Goal: Entertainment & Leisure: Consume media (video, audio)

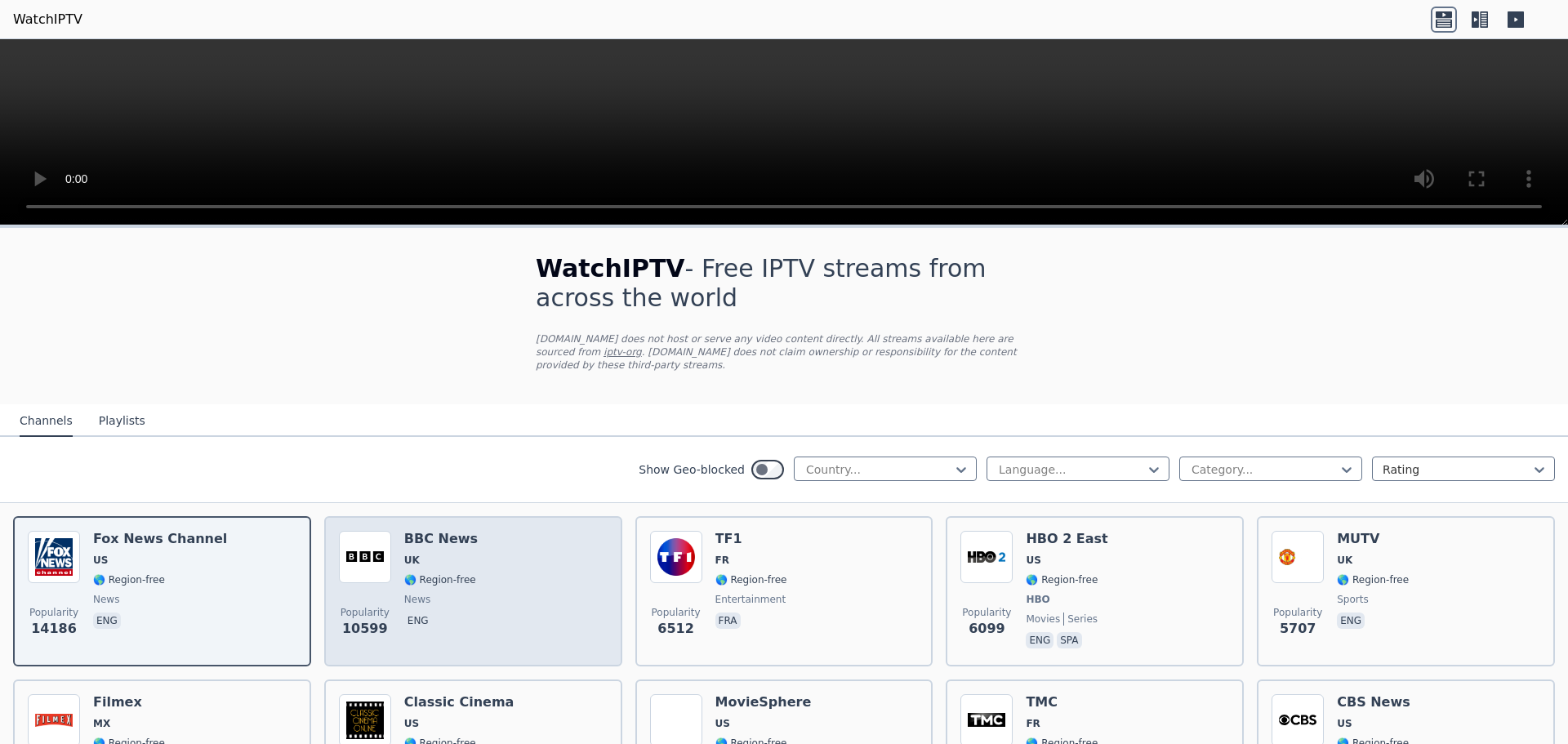
scroll to position [164, 0]
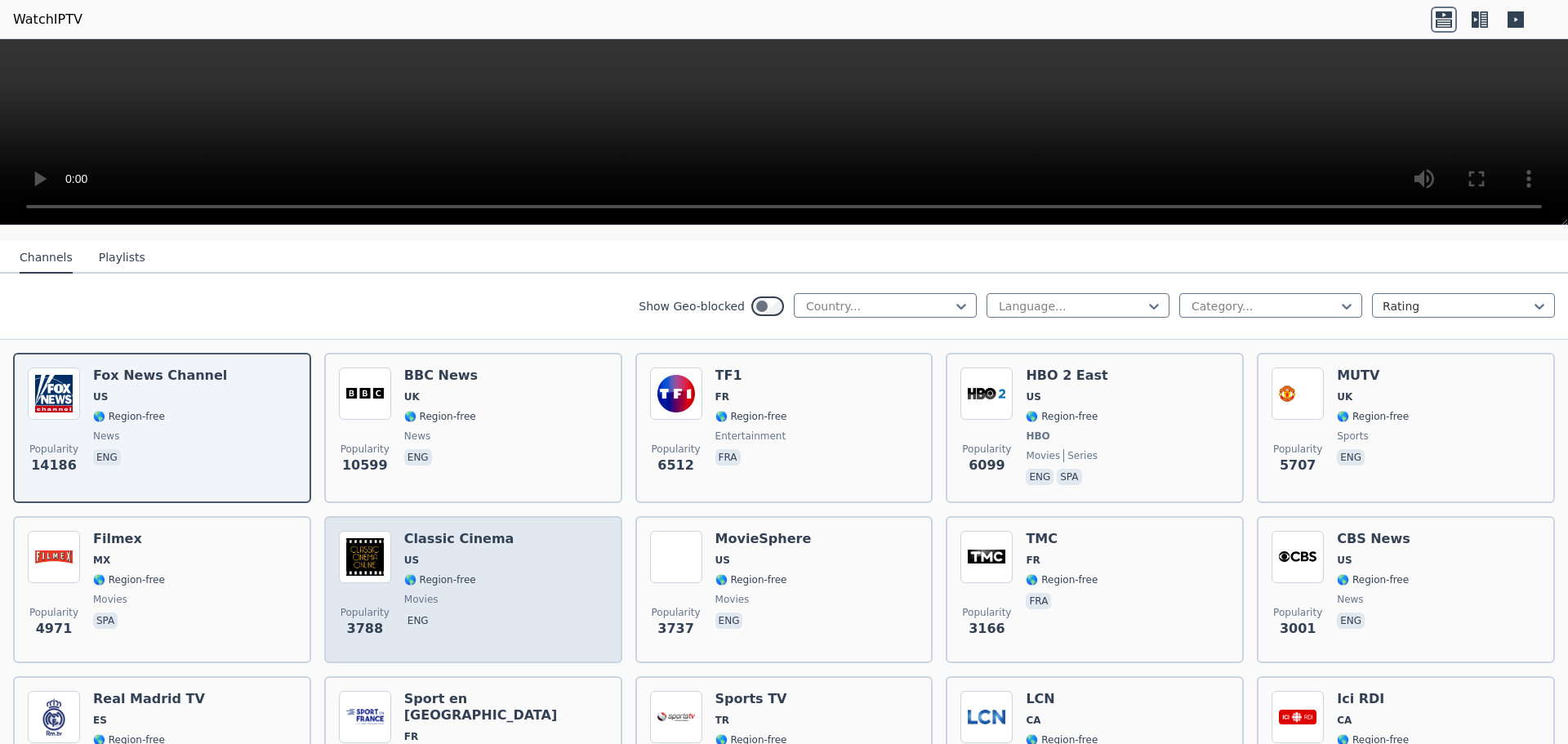
click at [547, 556] on div "Popularity 3788 Classic Cinema US 🌎 Region-free movies eng" at bounding box center [474, 589] width 269 height 118
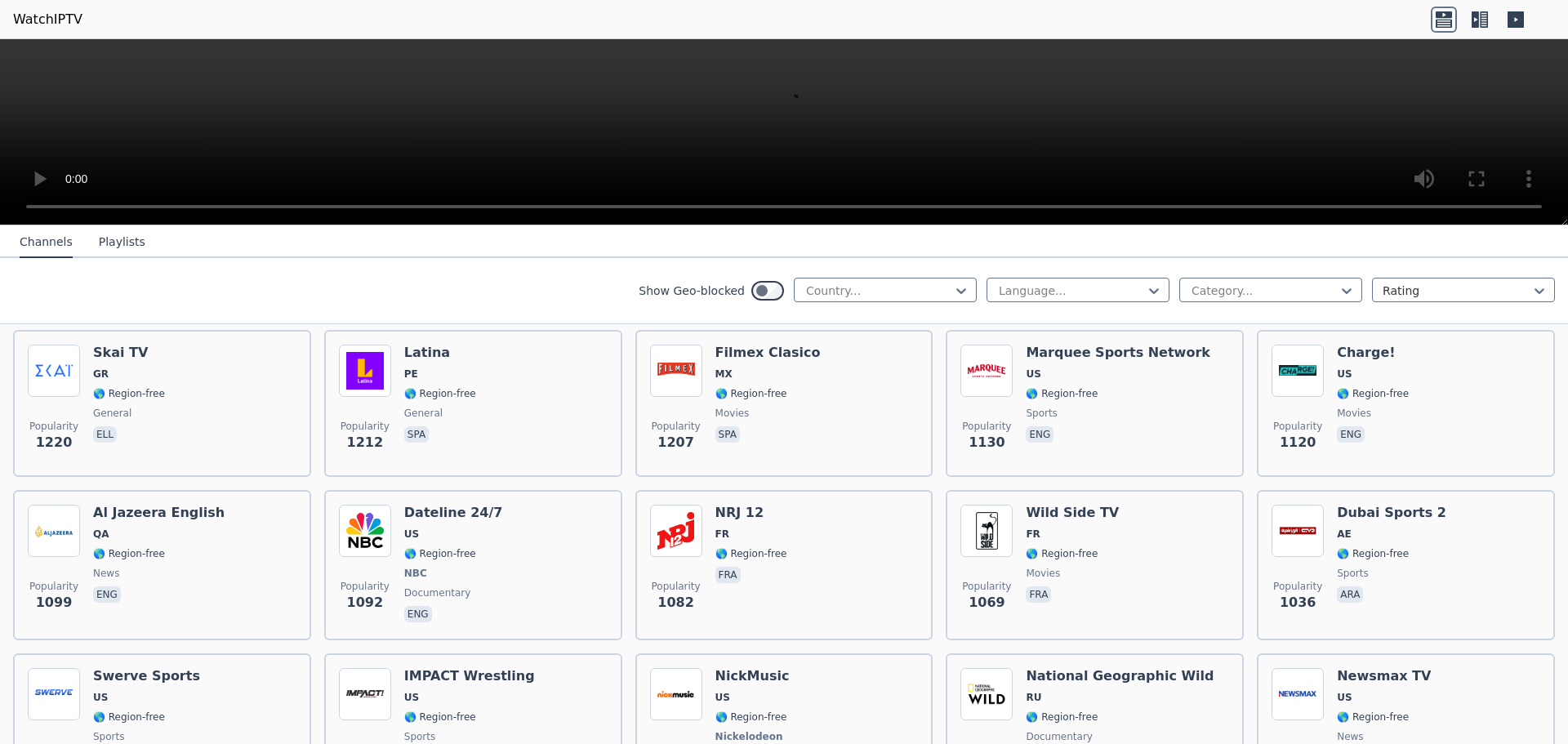
scroll to position [2041, 0]
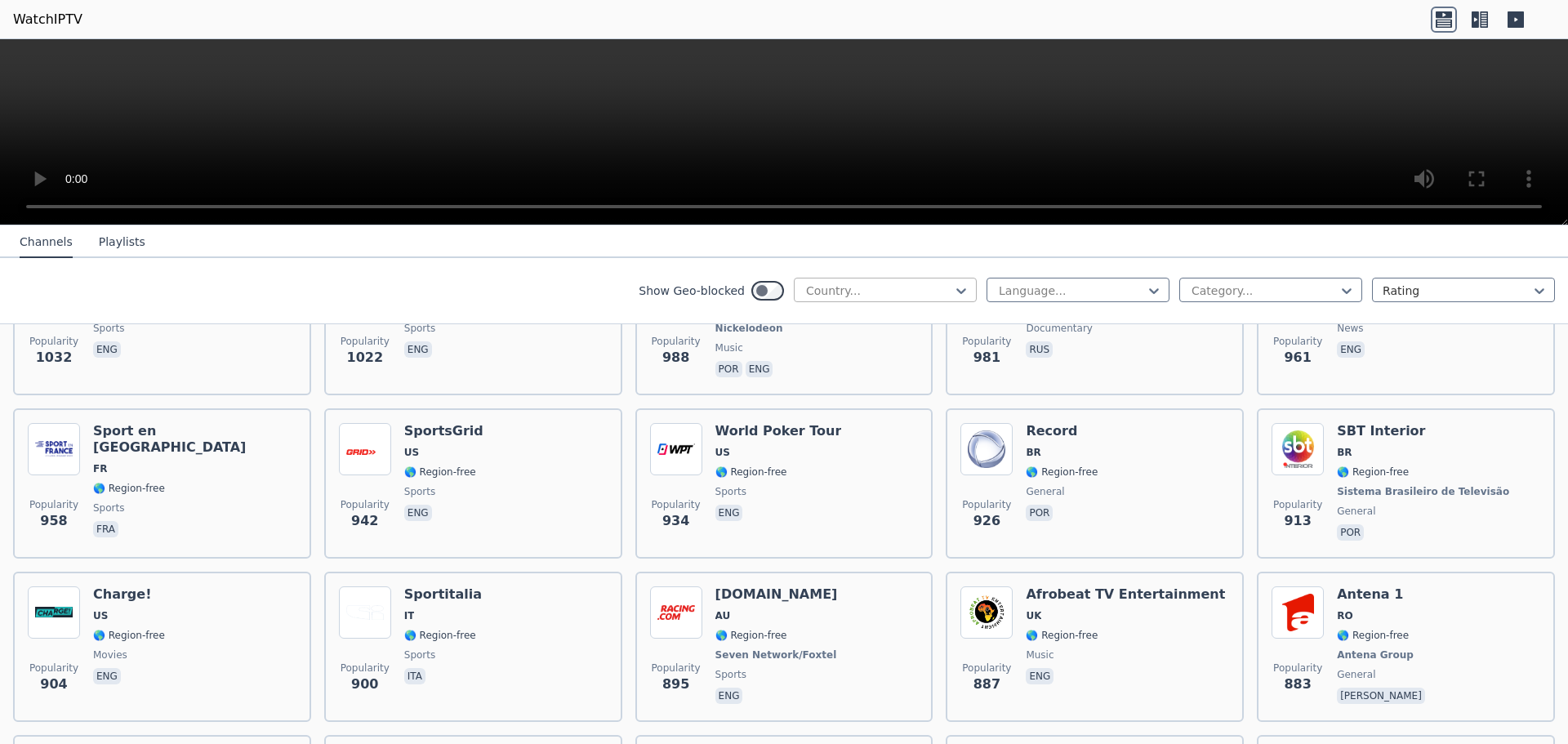
click at [910, 286] on div at bounding box center [879, 291] width 149 height 16
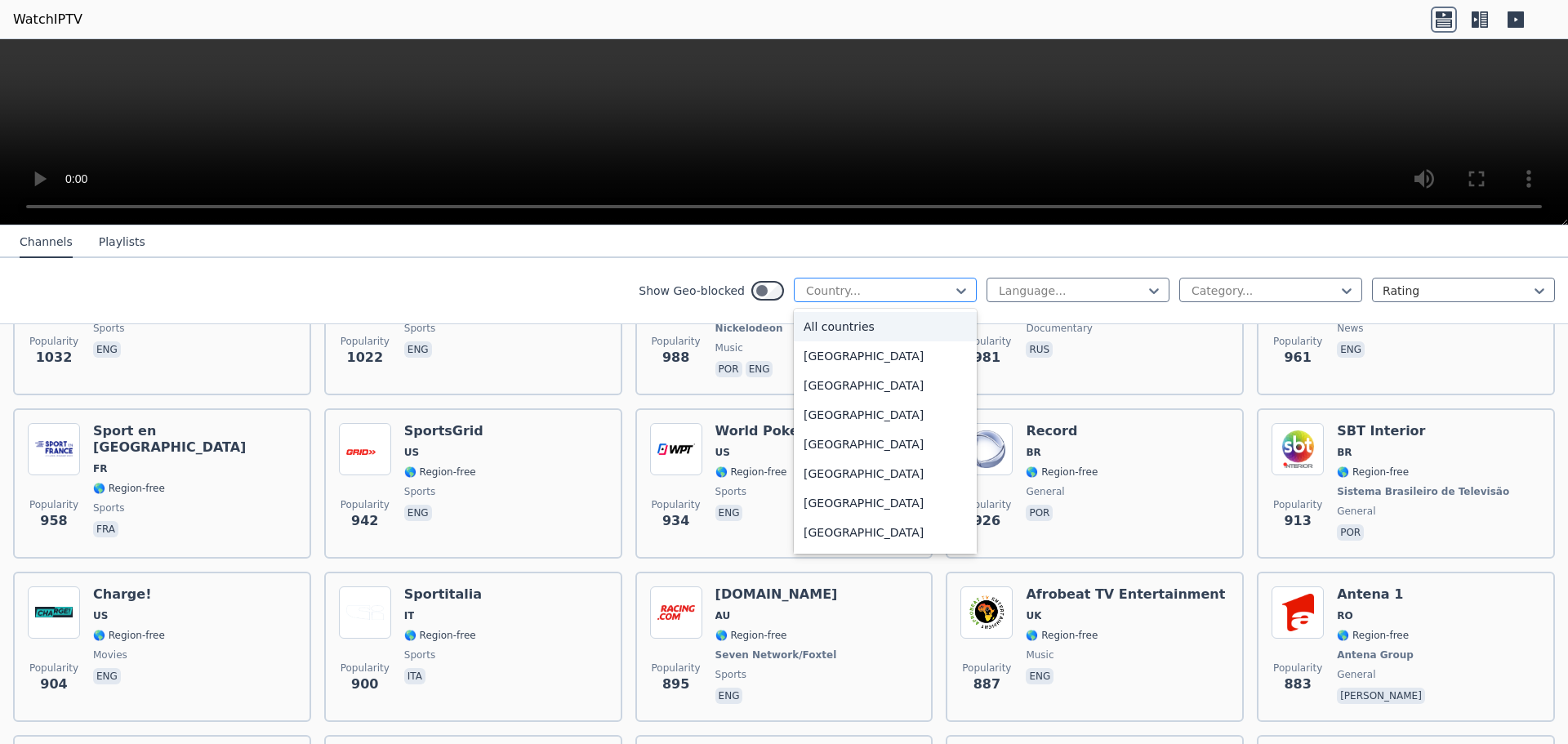
click at [914, 286] on div at bounding box center [879, 291] width 149 height 16
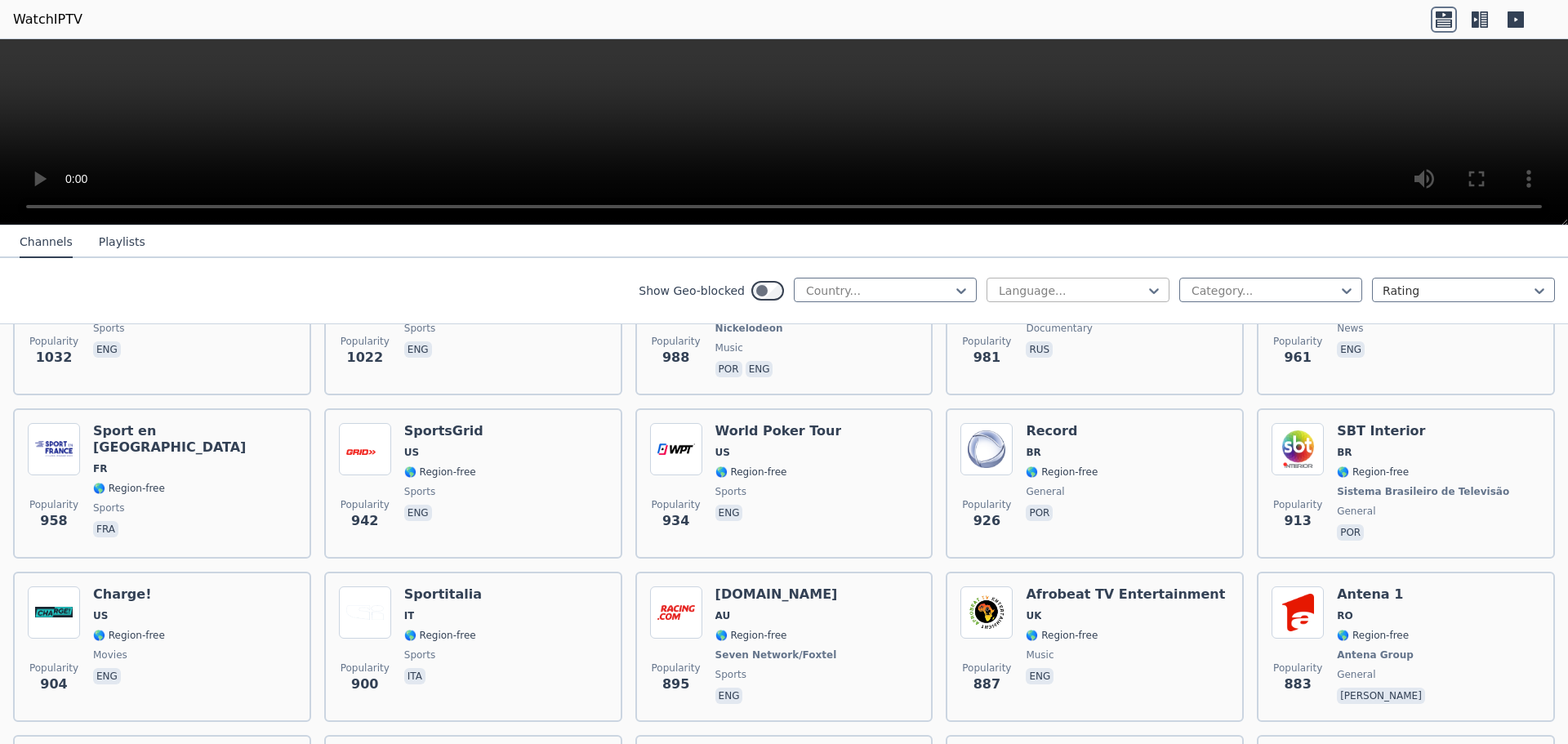
click at [1053, 300] on div "Language..." at bounding box center [1078, 290] width 183 height 25
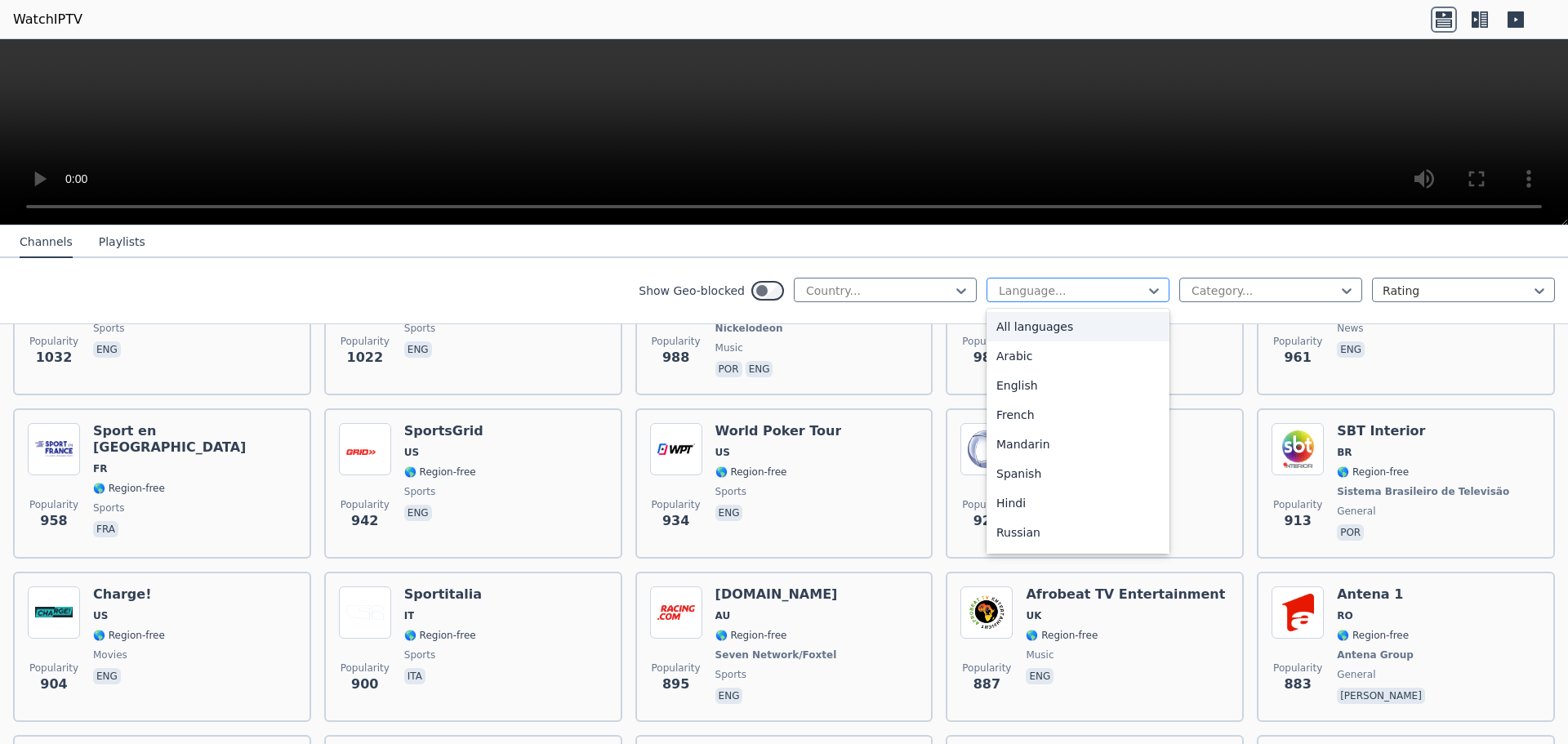
type input "*"
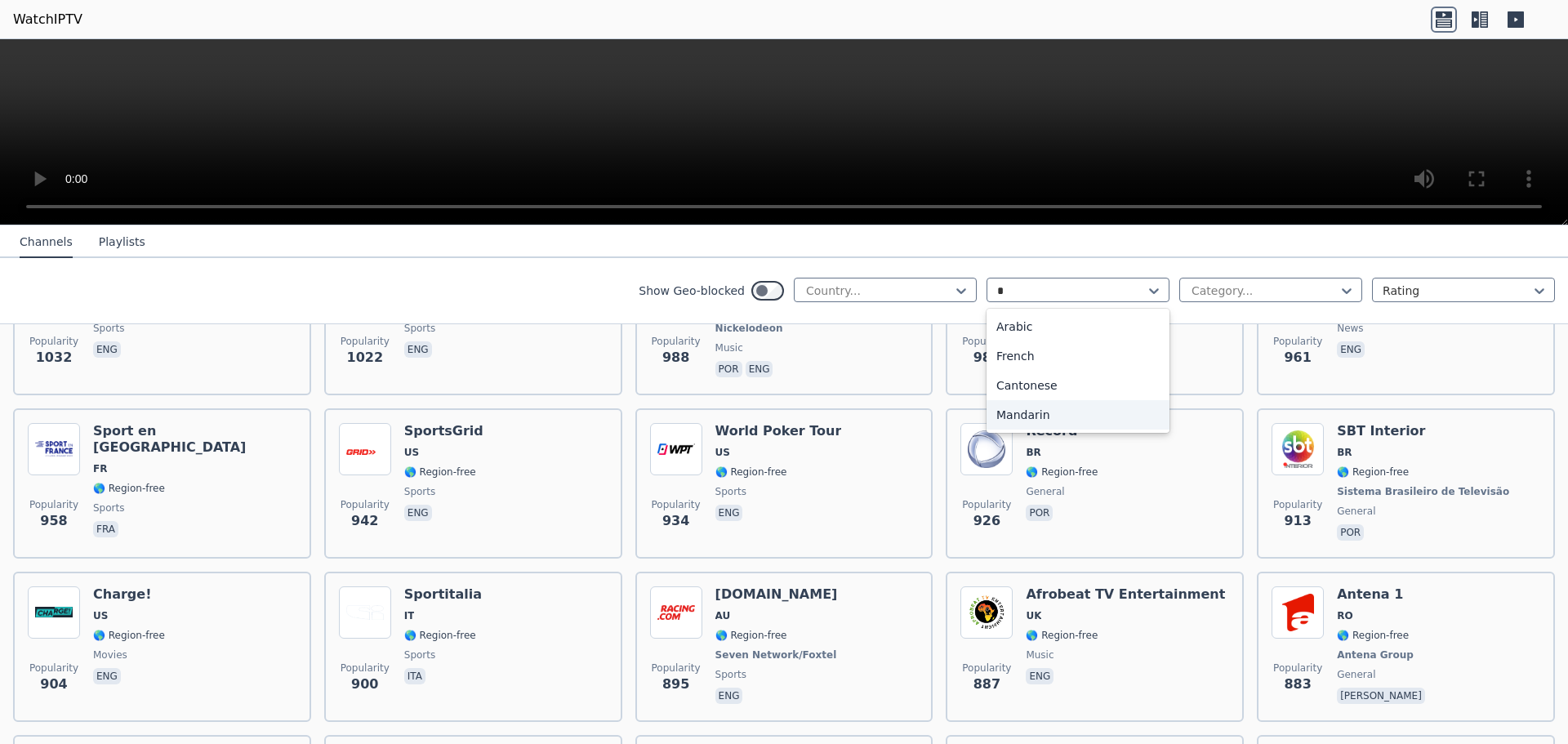
click at [1042, 415] on div "Mandarin" at bounding box center [1078, 415] width 183 height 29
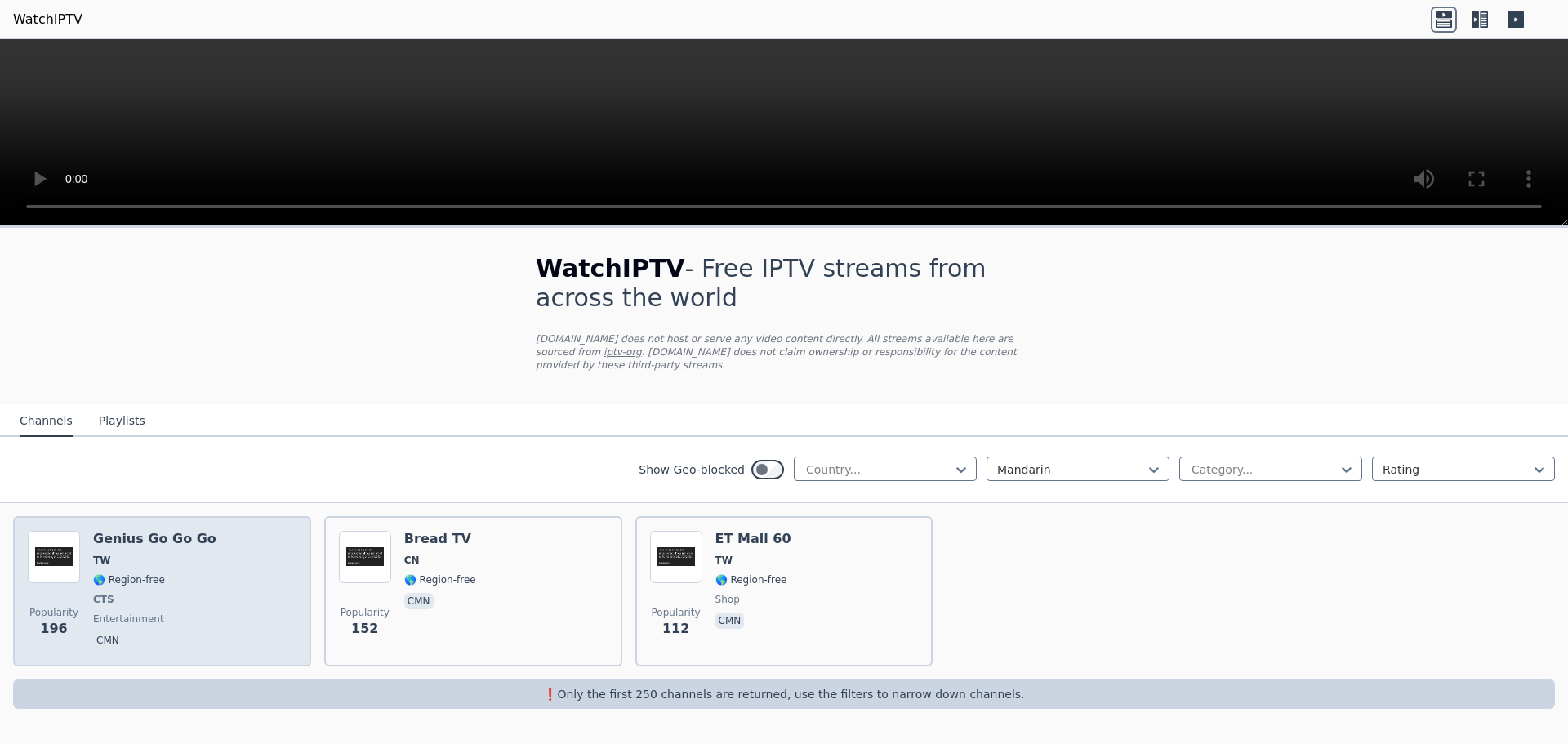
click at [257, 534] on div "Popularity 196 Genius Go Go Go TW 🌎 Region-free CTS entertainment cmn" at bounding box center [162, 590] width 269 height 121
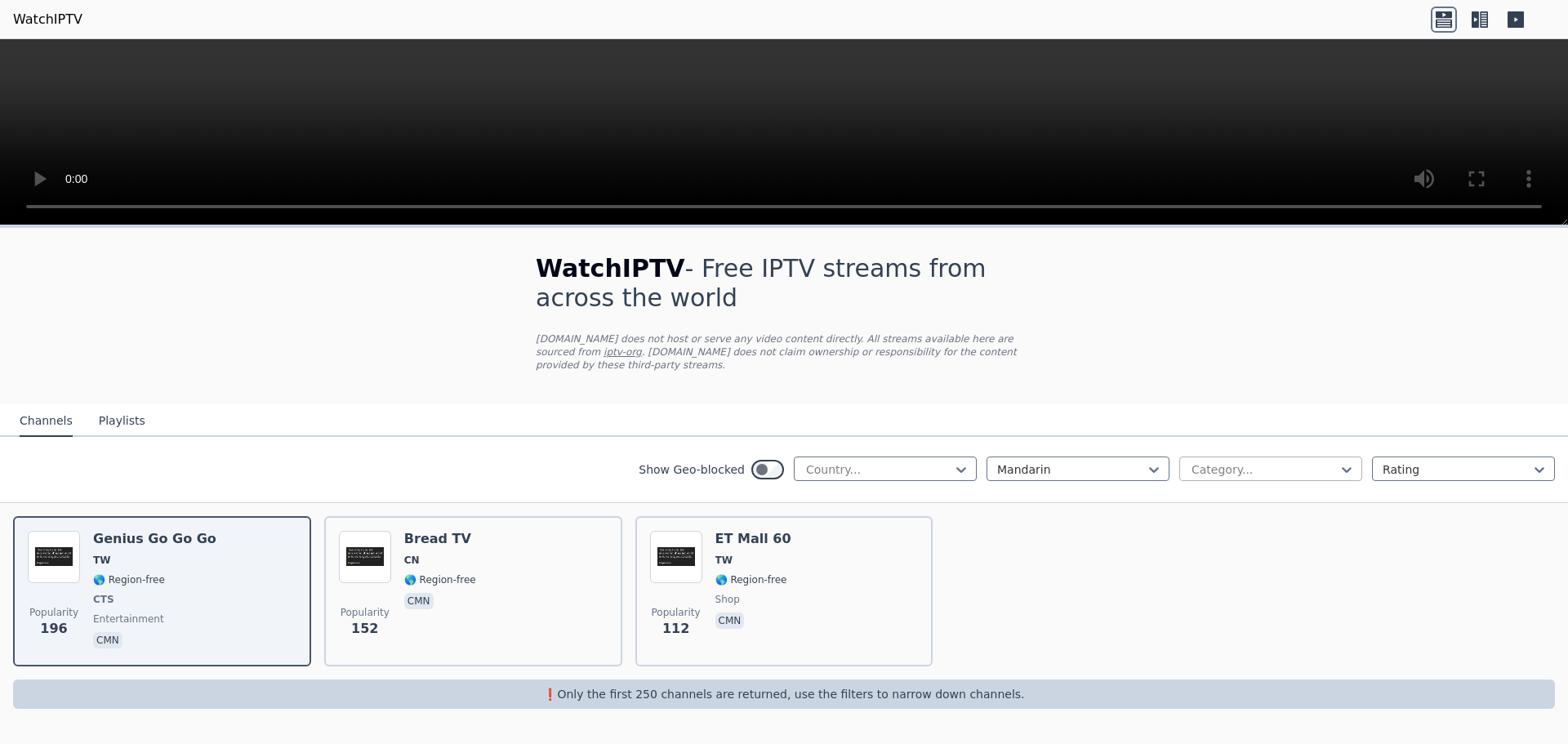
click at [1245, 462] on div at bounding box center [1264, 470] width 149 height 16
click at [1421, 462] on div at bounding box center [1456, 470] width 149 height 16
click at [1284, 526] on div "Popularity 196 Genius Go Go Go TW 🌎 Region-free CTS entertainment cmn Popularit…" at bounding box center [784, 590] width 1568 height 176
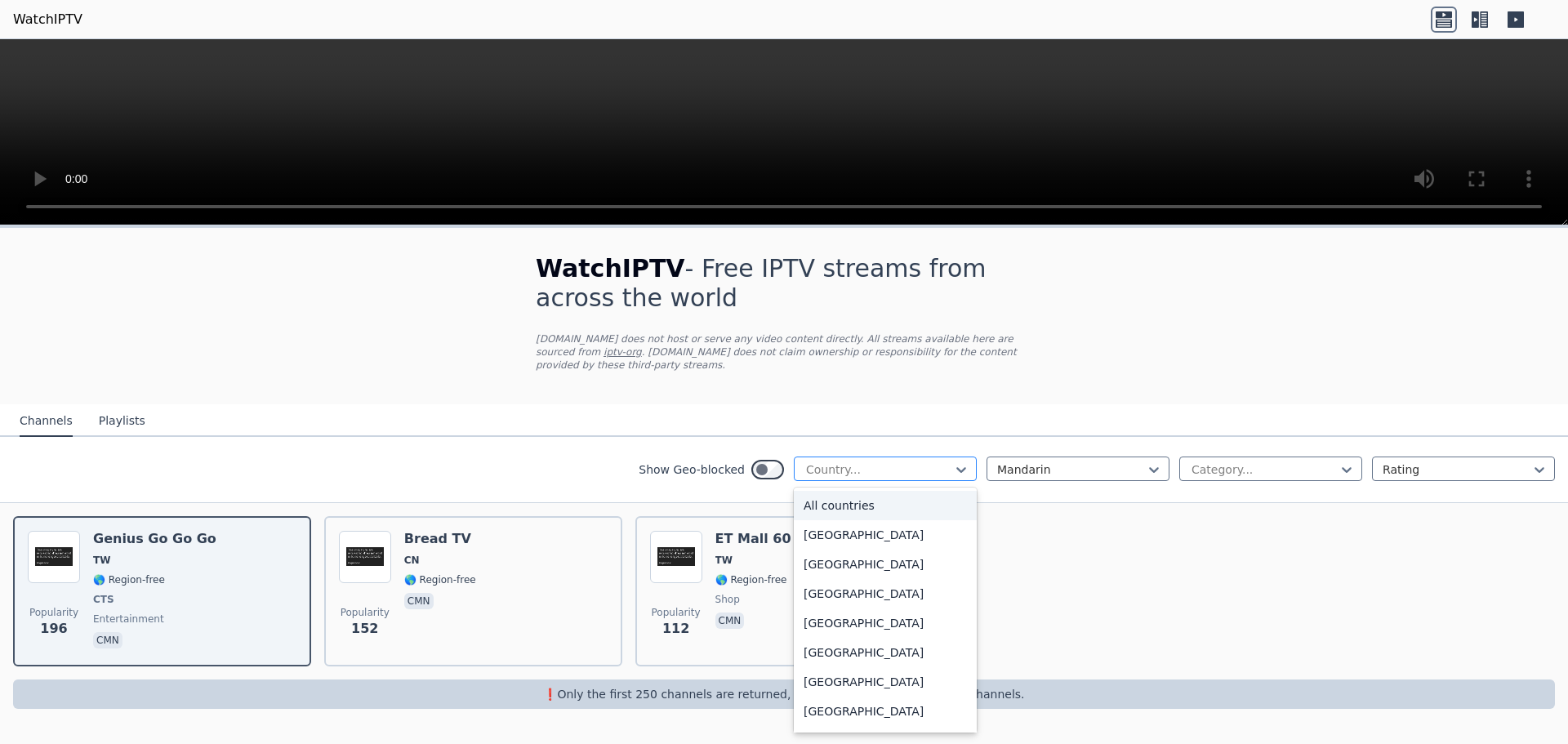
click at [912, 463] on div at bounding box center [879, 470] width 149 height 16
type input "*"
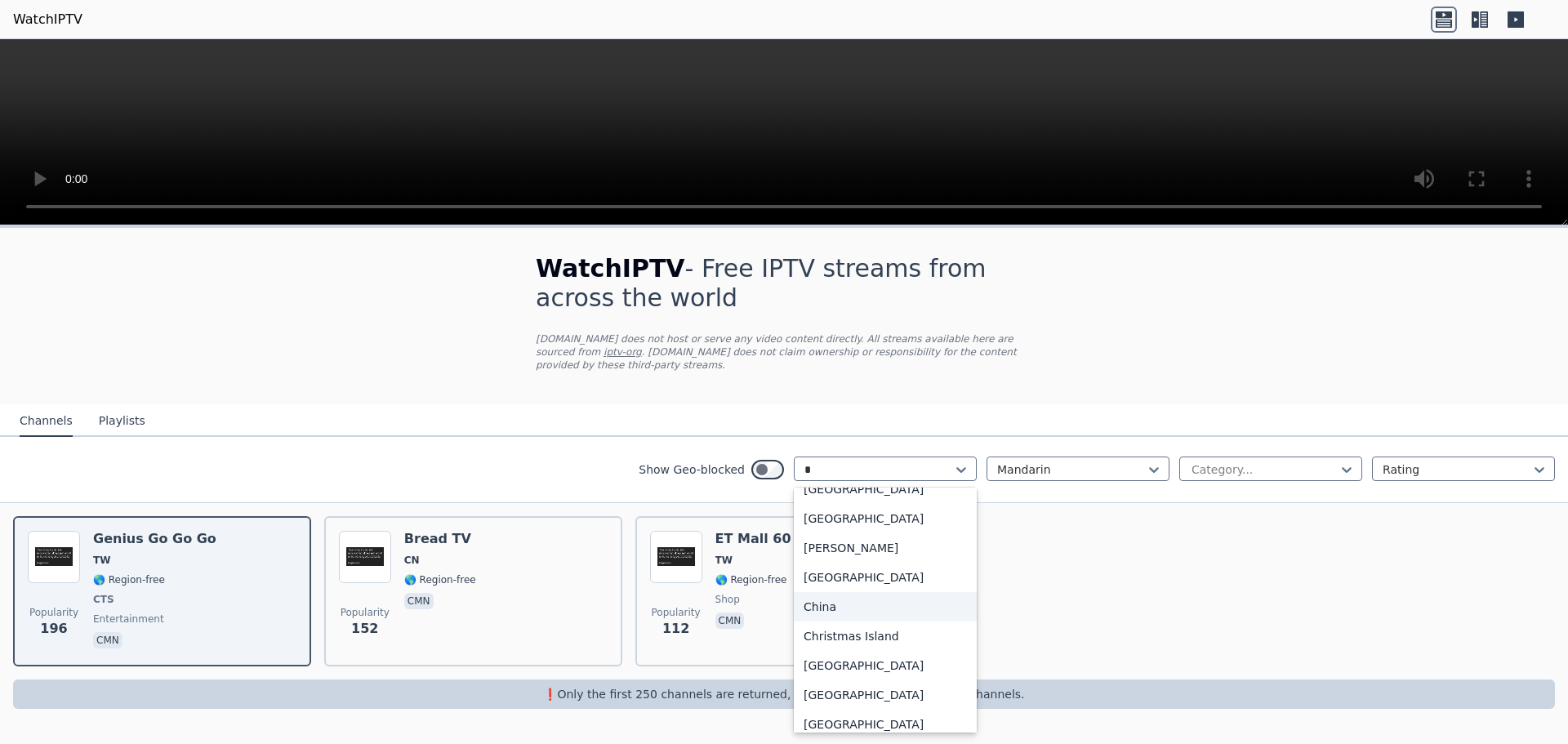
scroll to position [245, 0]
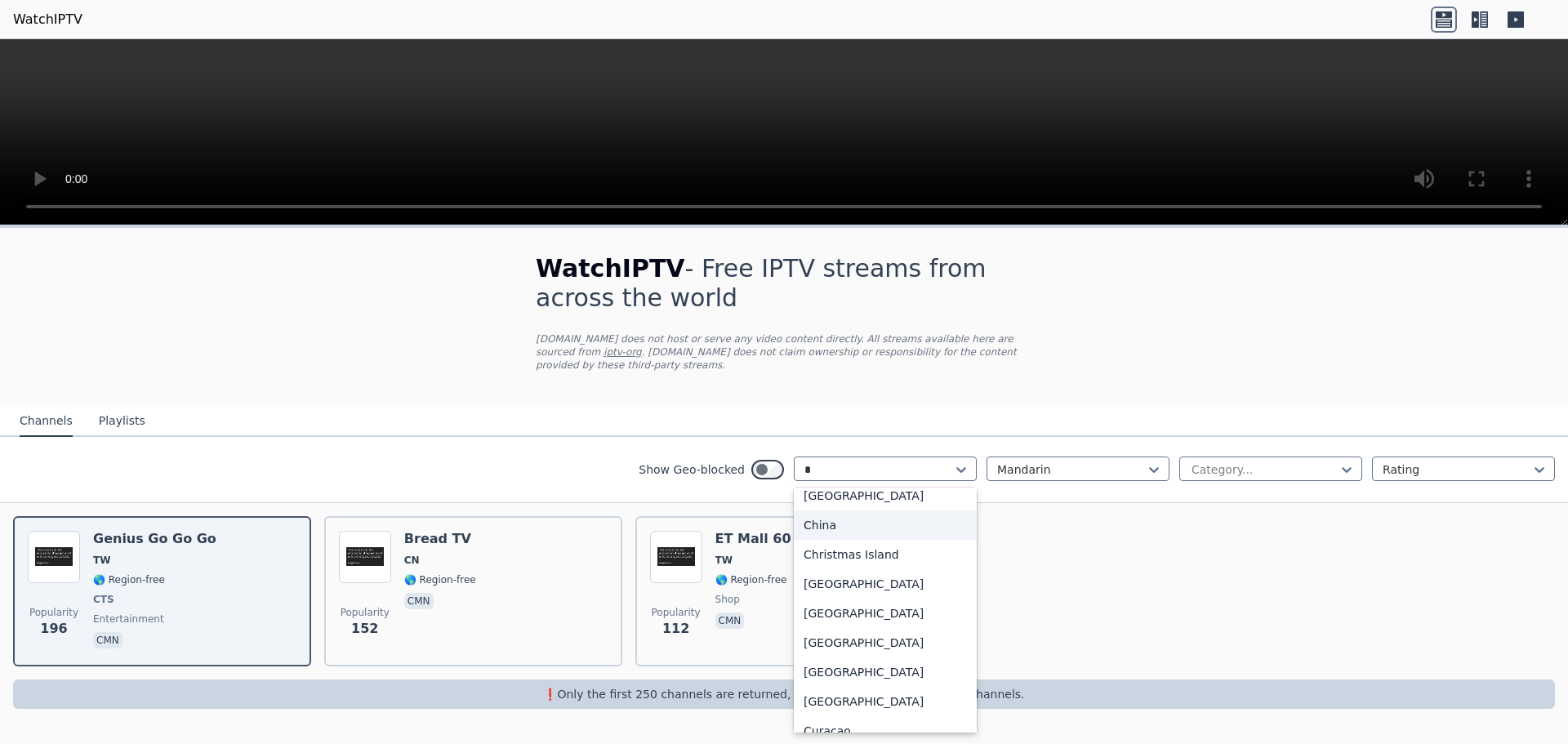
click at [862, 515] on div "China" at bounding box center [885, 525] width 183 height 29
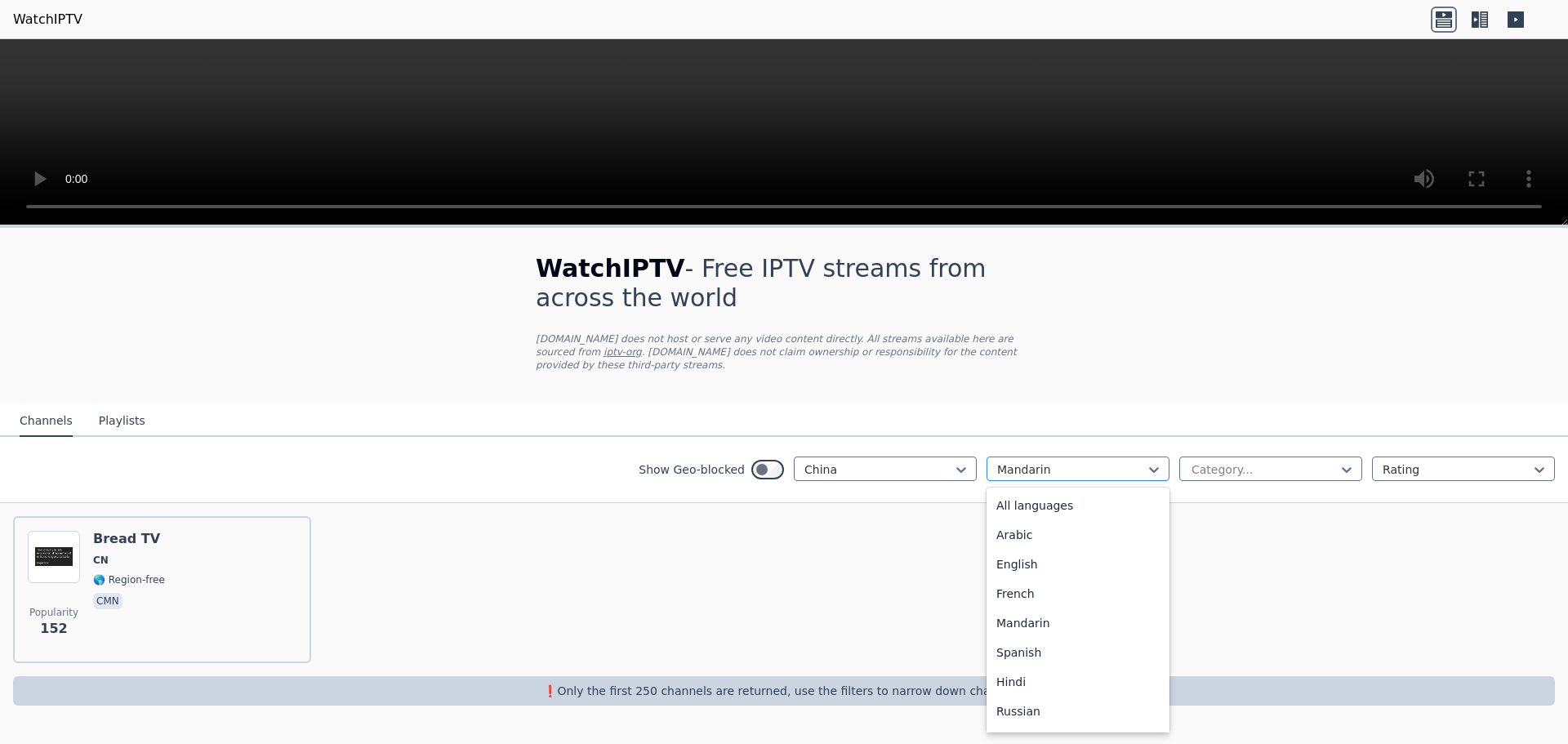
click at [1028, 462] on div at bounding box center [1071, 470] width 149 height 16
click at [1064, 491] on div "All languages" at bounding box center [1078, 505] width 183 height 29
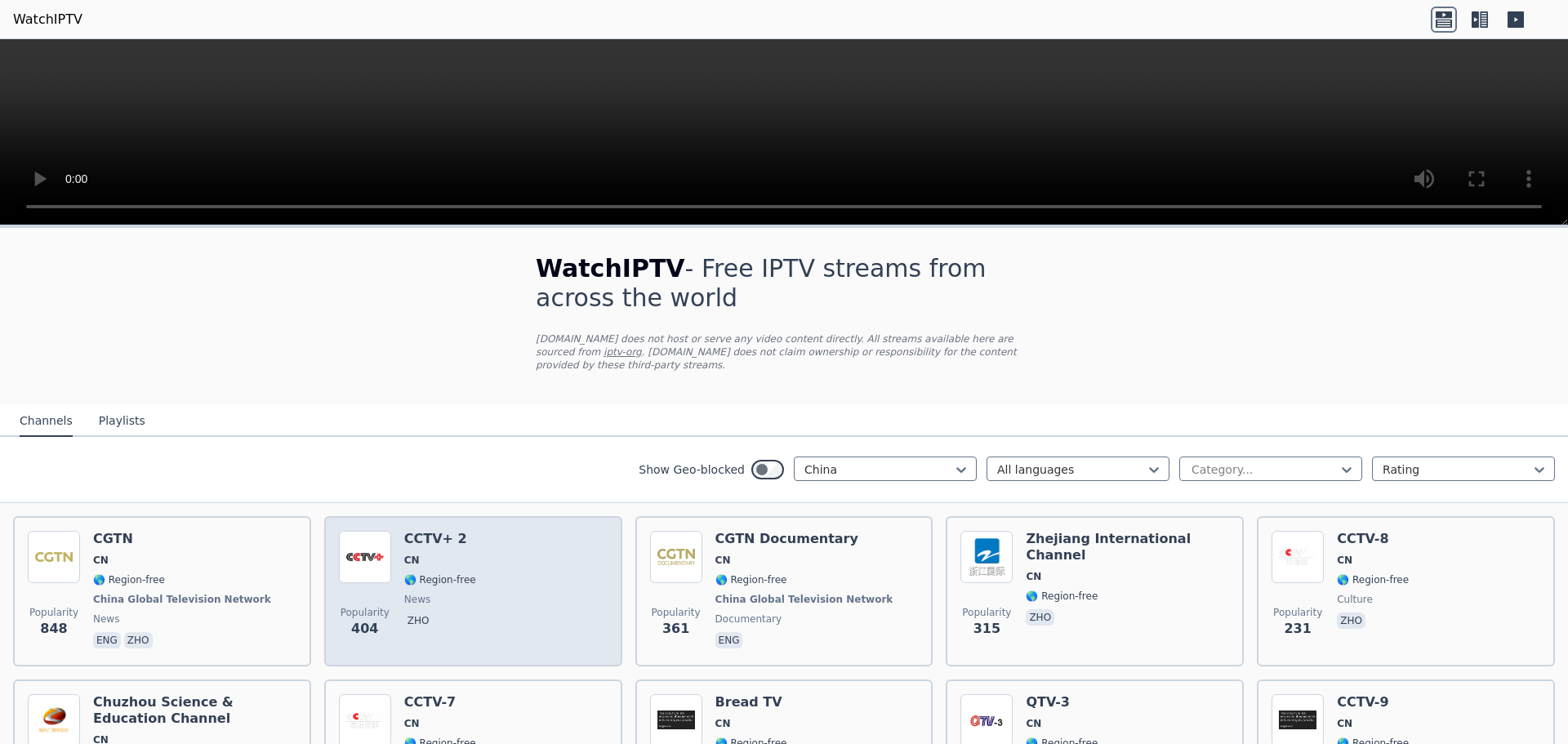
click at [495, 544] on div "Popularity 404 CCTV+ 2 CN 🌎 Region-free news zho" at bounding box center [474, 590] width 269 height 121
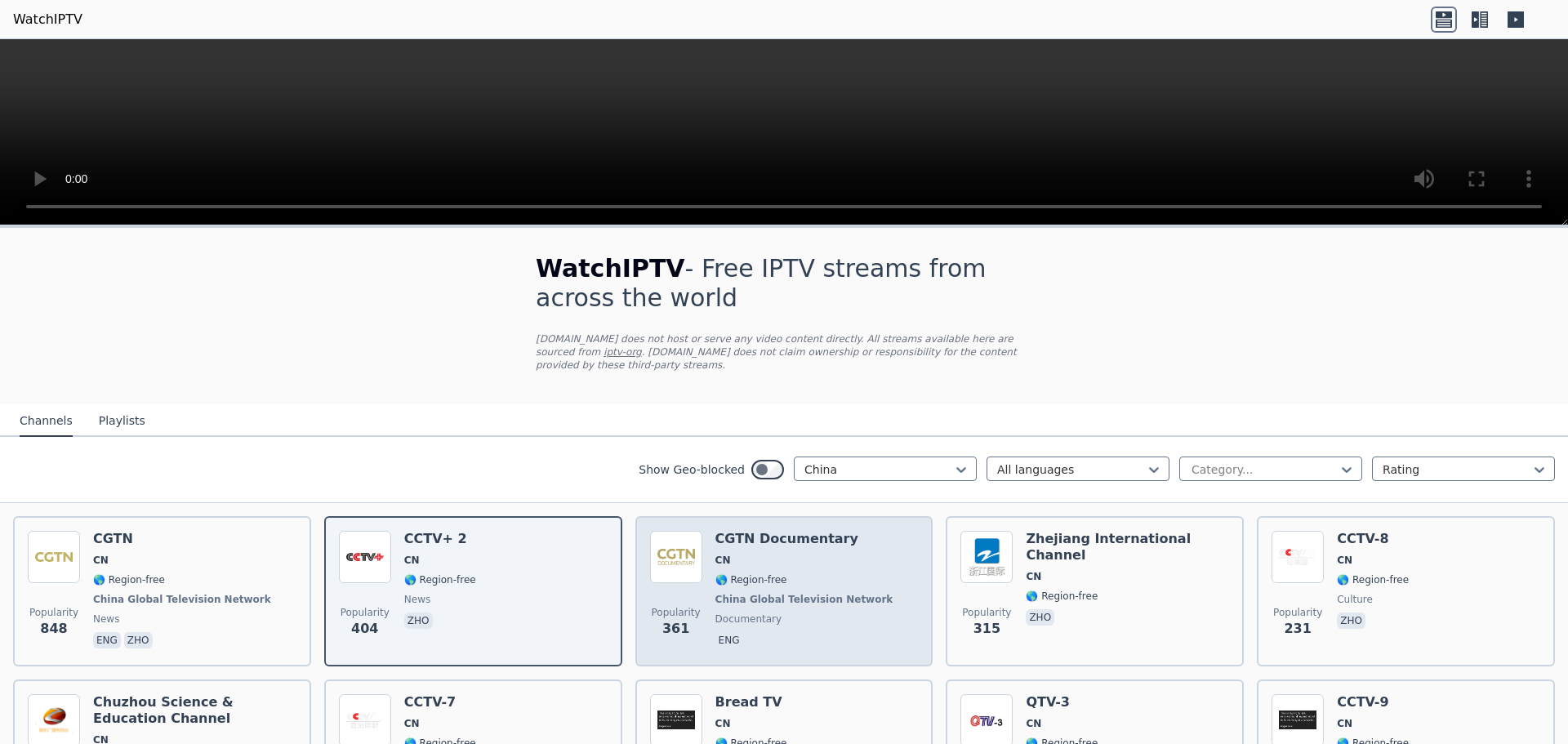
click at [752, 537] on div "CGTN Documentary CN 🌎 Region-free [GEOGRAPHIC_DATA] Global Television Network d…" at bounding box center [805, 590] width 181 height 121
